Goal: Navigation & Orientation: Understand site structure

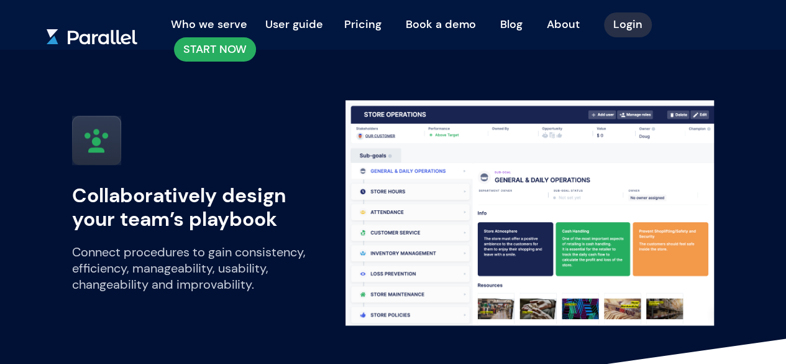
scroll to position [311, 0]
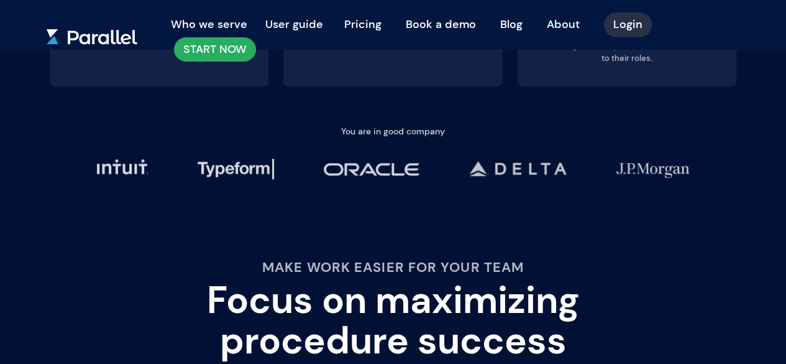
click at [361, 24] on link "Pricing" at bounding box center [363, 24] width 56 height 27
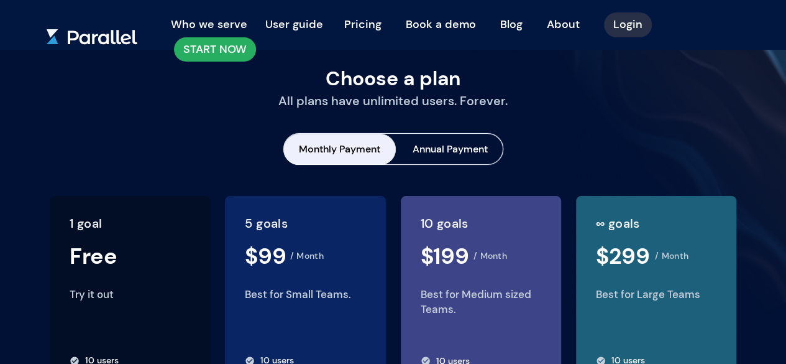
click at [220, 24] on button "Who we serve" at bounding box center [209, 24] width 89 height 25
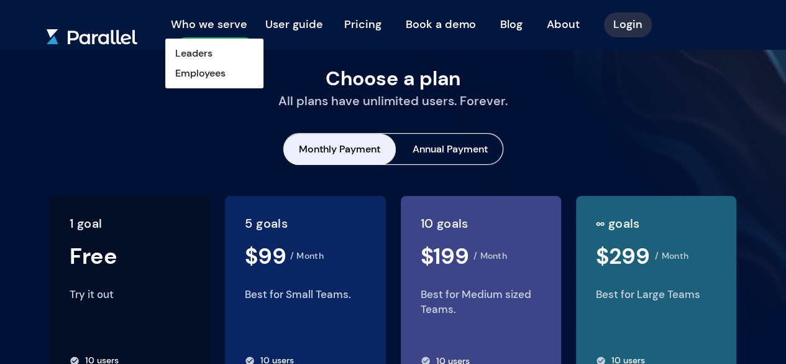
click at [287, 21] on button "User guide" at bounding box center [294, 24] width 70 height 25
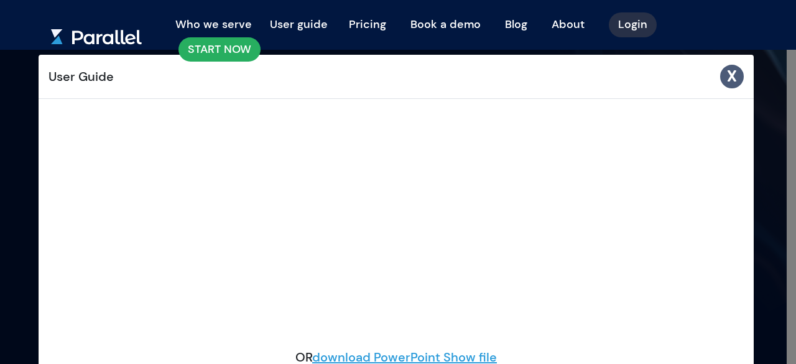
click at [730, 76] on span "X" at bounding box center [732, 75] width 10 height 19
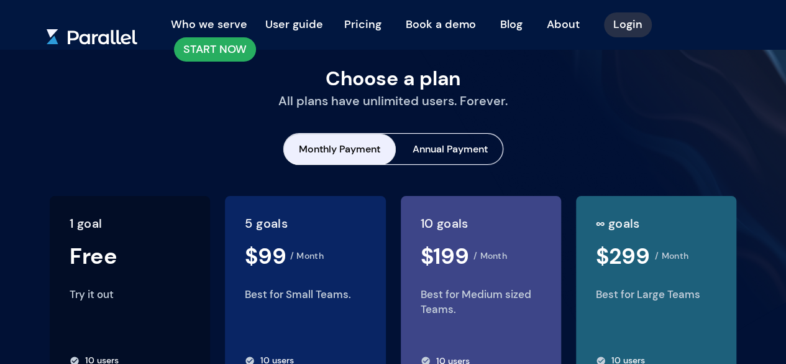
click at [206, 23] on button "Who we serve" at bounding box center [209, 24] width 89 height 25
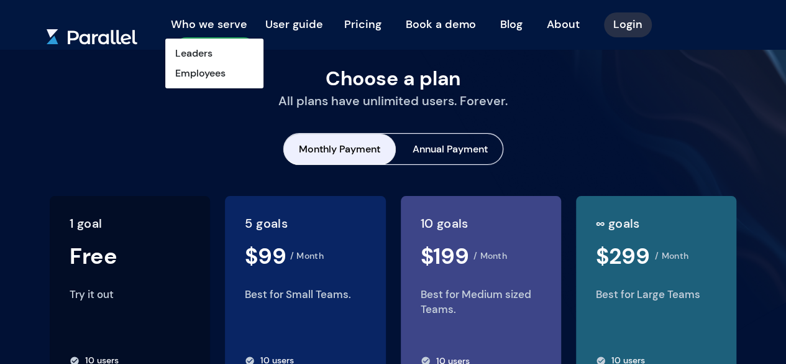
click at [302, 22] on button "User guide" at bounding box center [294, 24] width 70 height 25
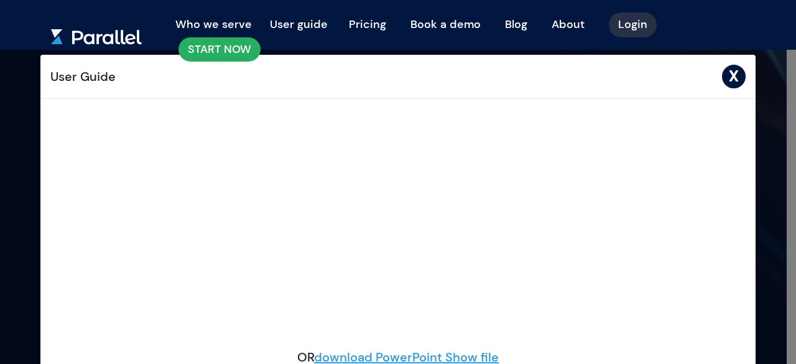
click at [366, 27] on link "Pricing" at bounding box center [367, 24] width 56 height 27
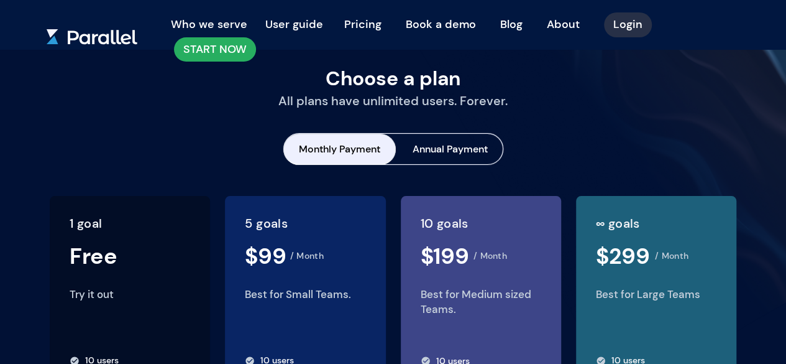
click at [554, 21] on link "About" at bounding box center [564, 24] width 52 height 27
